Goal: Check status

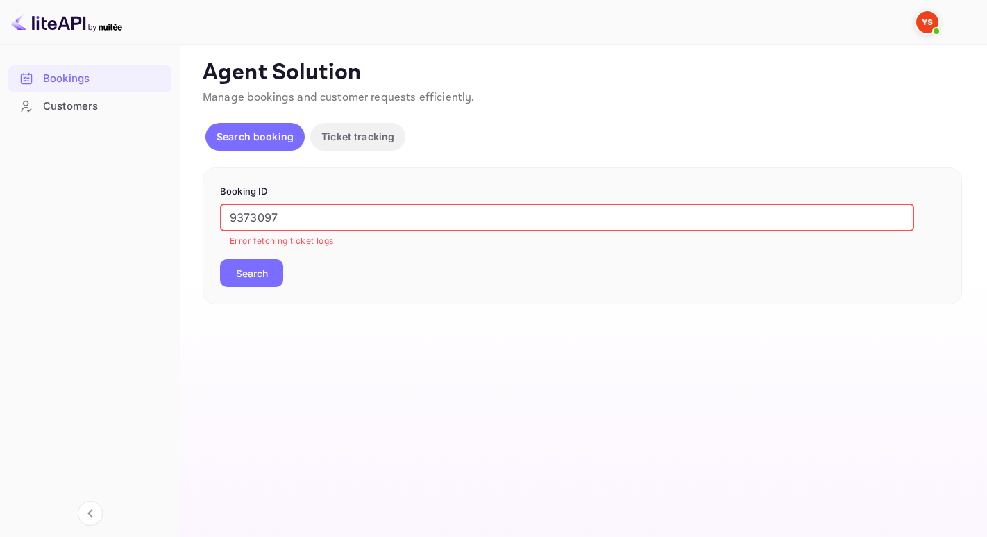
click at [146, 196] on div "Bookings Customers Now you can check your travel website directly from the link…" at bounding box center [493, 268] width 987 height 537
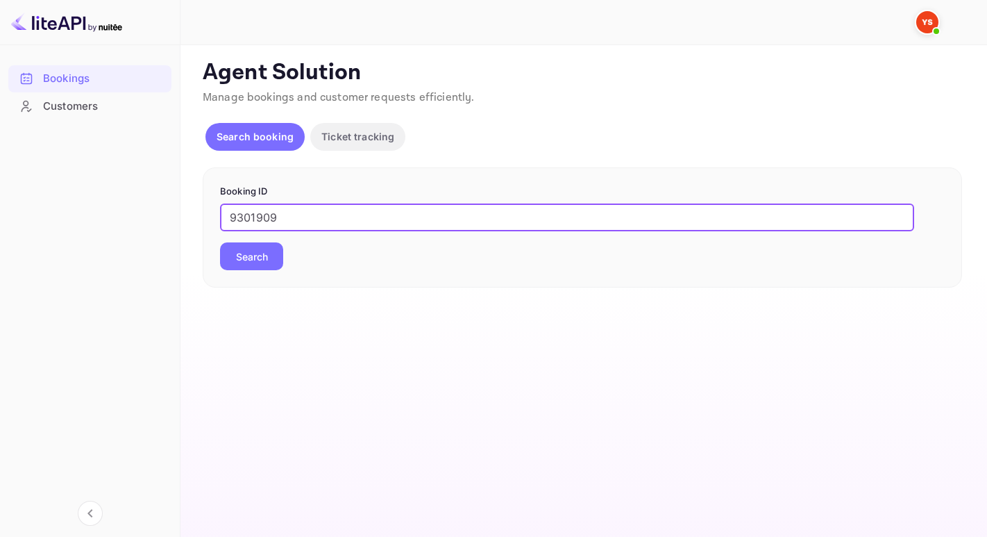
type input "9301909"
click at [220, 242] on button "Search" at bounding box center [251, 256] width 63 height 28
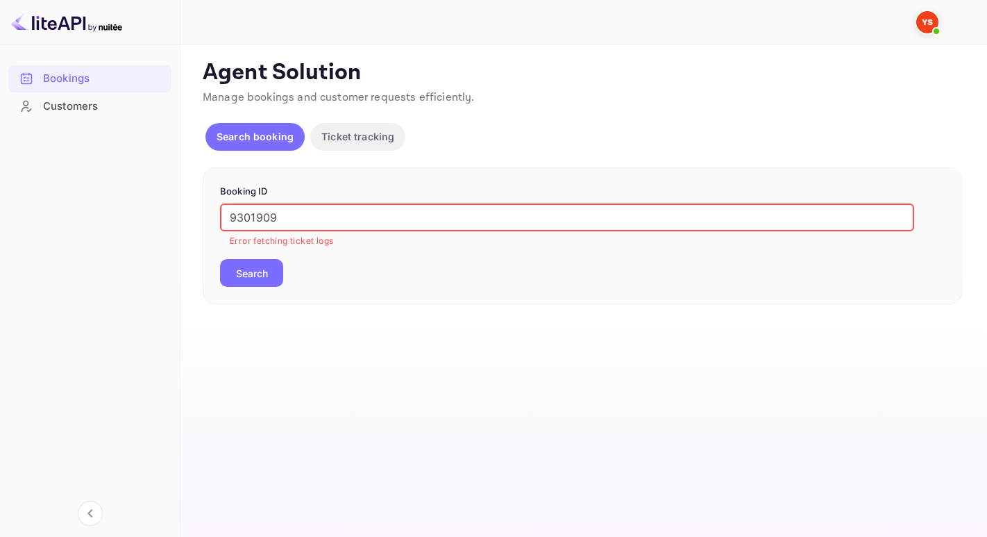
click at [230, 218] on input "9301909" at bounding box center [567, 217] width 694 height 28
click at [220, 259] on button "Search" at bounding box center [251, 273] width 63 height 28
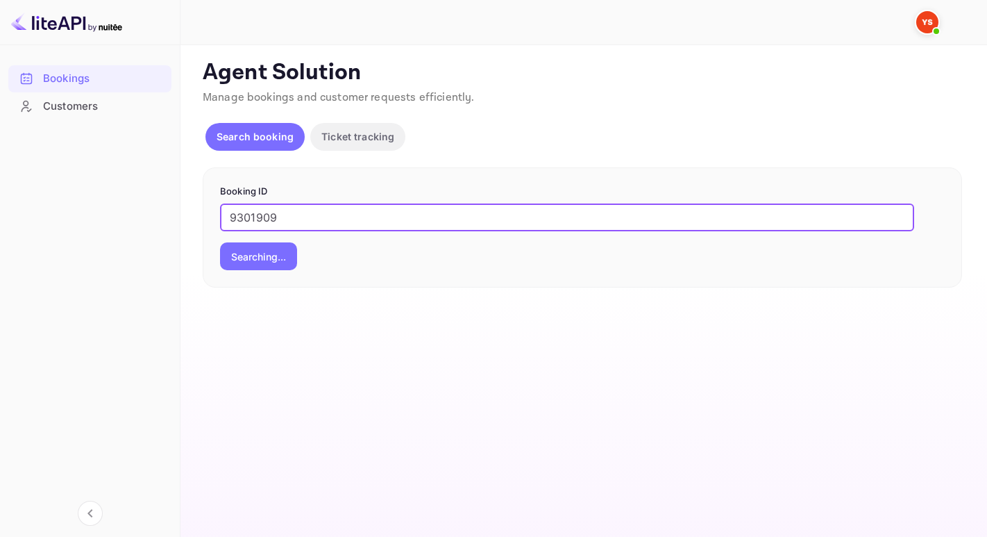
click at [220, 242] on button "Searching..." at bounding box center [258, 256] width 77 height 28
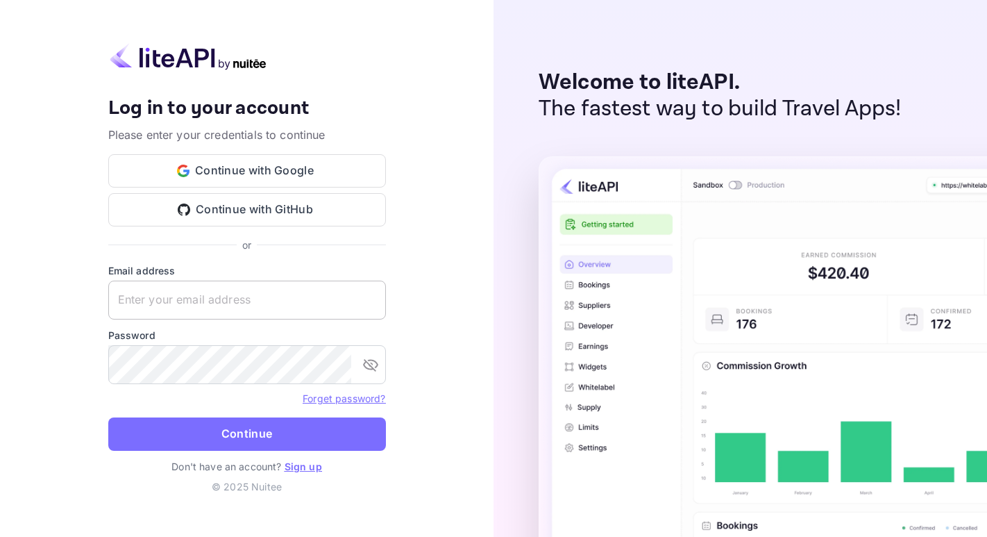
click at [184, 317] on input "text" at bounding box center [247, 299] width 278 height 39
paste input "[EMAIL_ADDRESS][DOMAIN_NAME]"
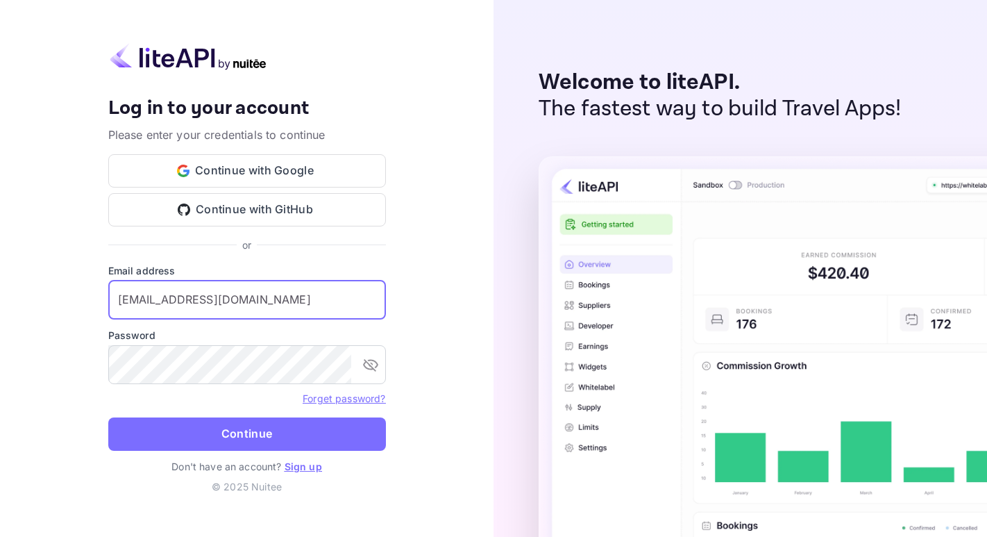
type input "[EMAIL_ADDRESS][DOMAIN_NAME]"
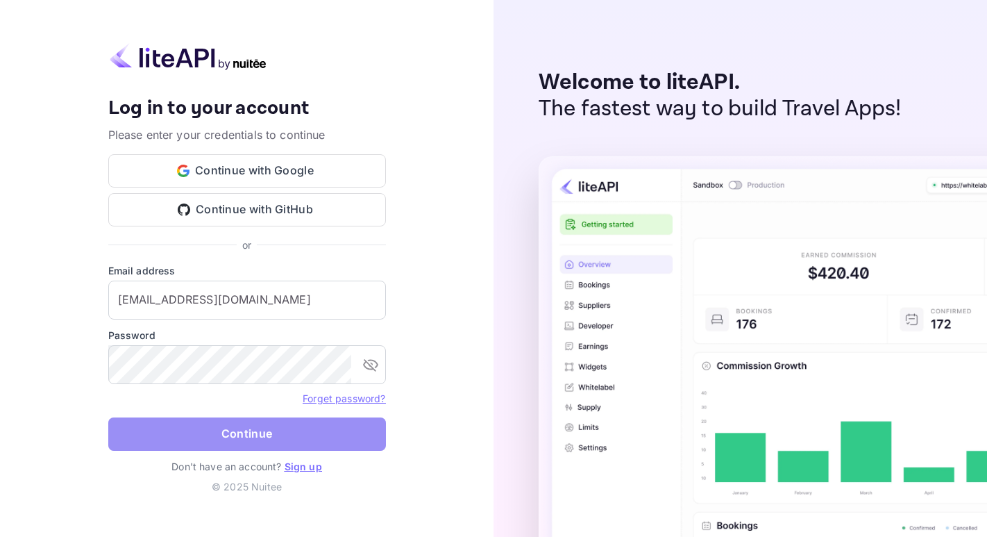
click at [238, 430] on button "Continue" at bounding box center [247, 433] width 278 height 33
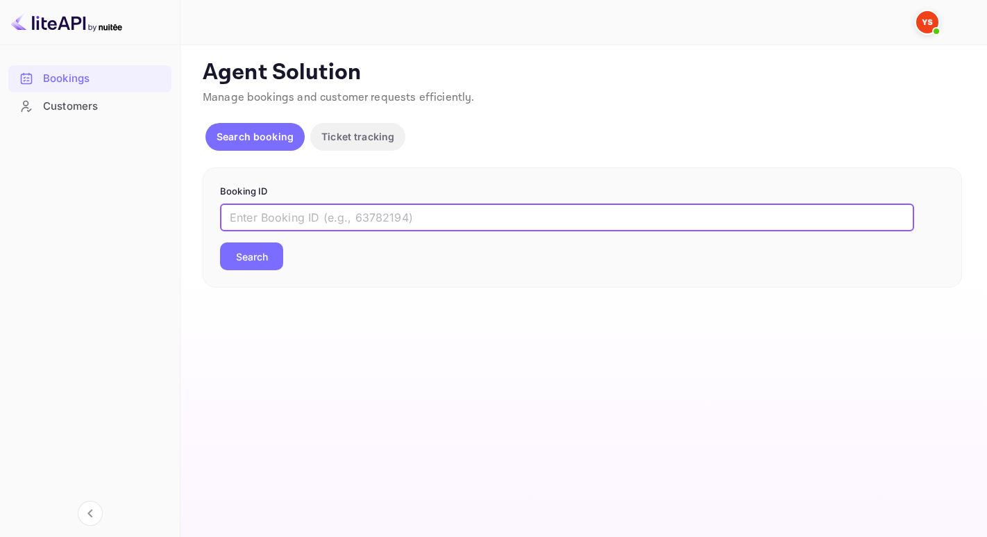
click at [309, 209] on input "text" at bounding box center [567, 217] width 694 height 28
paste input "9301909"
type input "9301909"
click at [220, 242] on button "Search" at bounding box center [251, 256] width 63 height 28
